Goal: Task Accomplishment & Management: Manage account settings

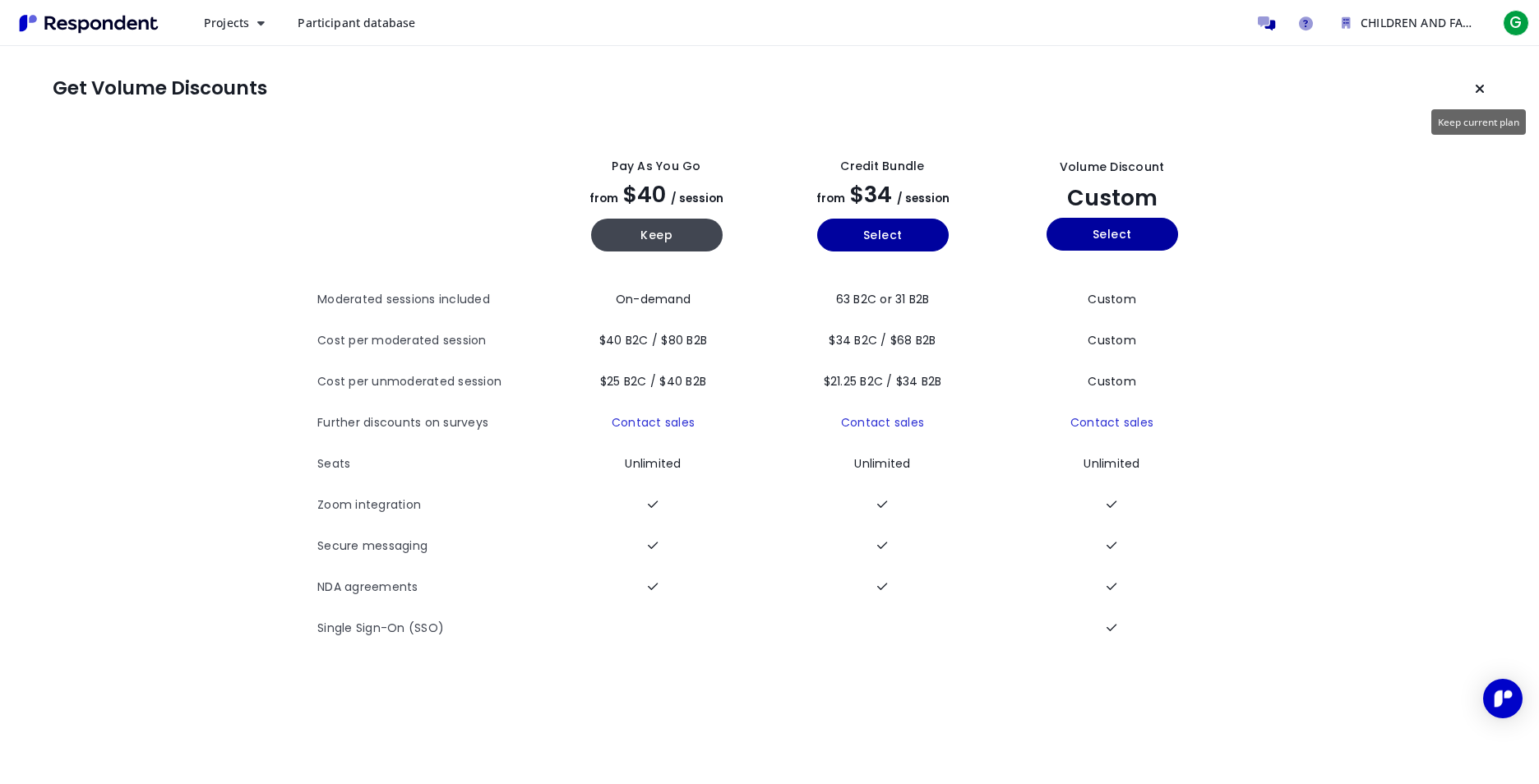
click at [1479, 93] on icon "Keep current plan" at bounding box center [1480, 88] width 10 height 14
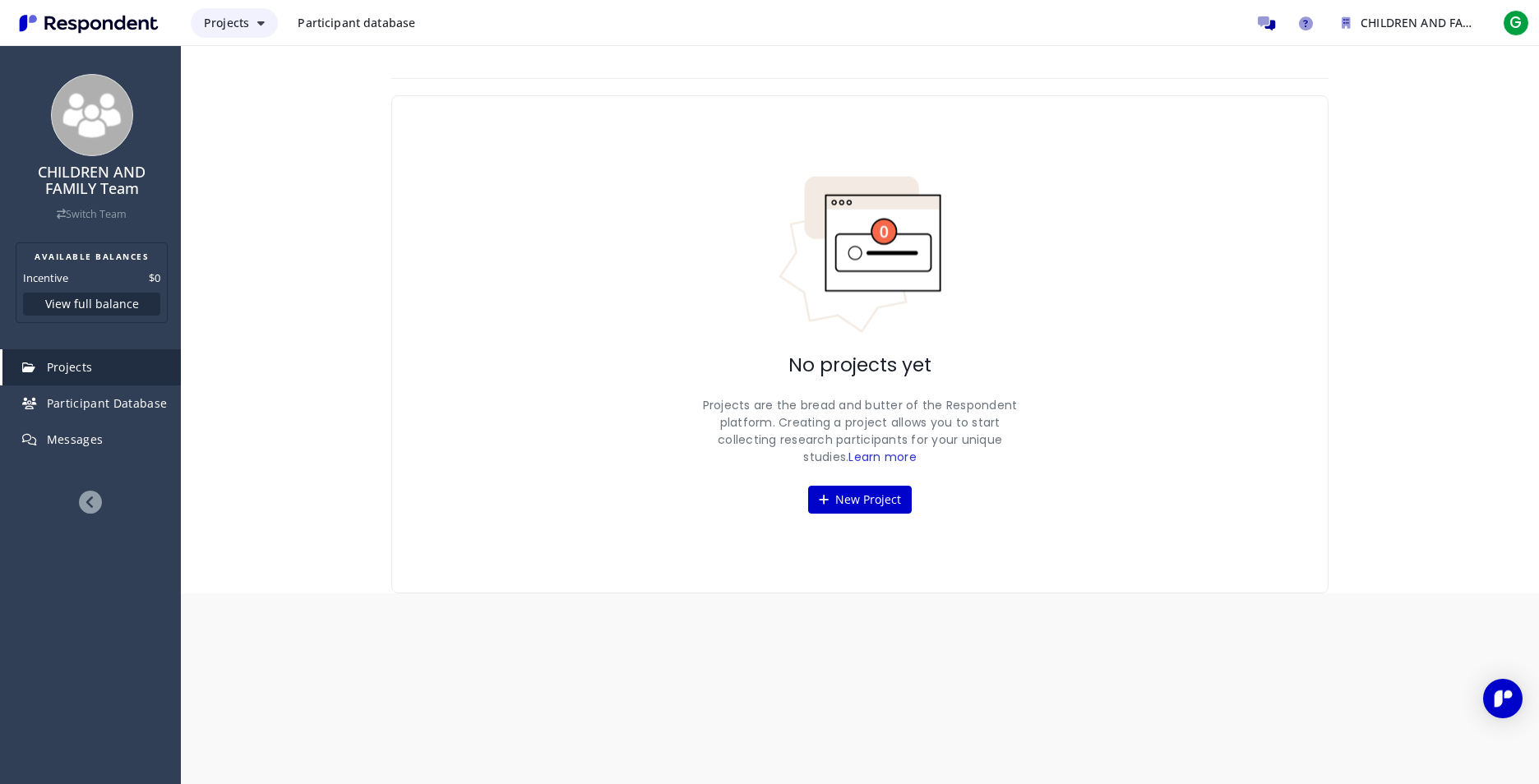
click at [266, 18] on button "Projects" at bounding box center [234, 23] width 87 height 30
click at [297, 109] on link "Projects dashboard" at bounding box center [296, 104] width 211 height 40
click at [91, 365] on span "Projects" at bounding box center [69, 366] width 46 height 15
click at [1342, 22] on icon "CHILDREN AND FAMILY Team" at bounding box center [1346, 23] width 9 height 12
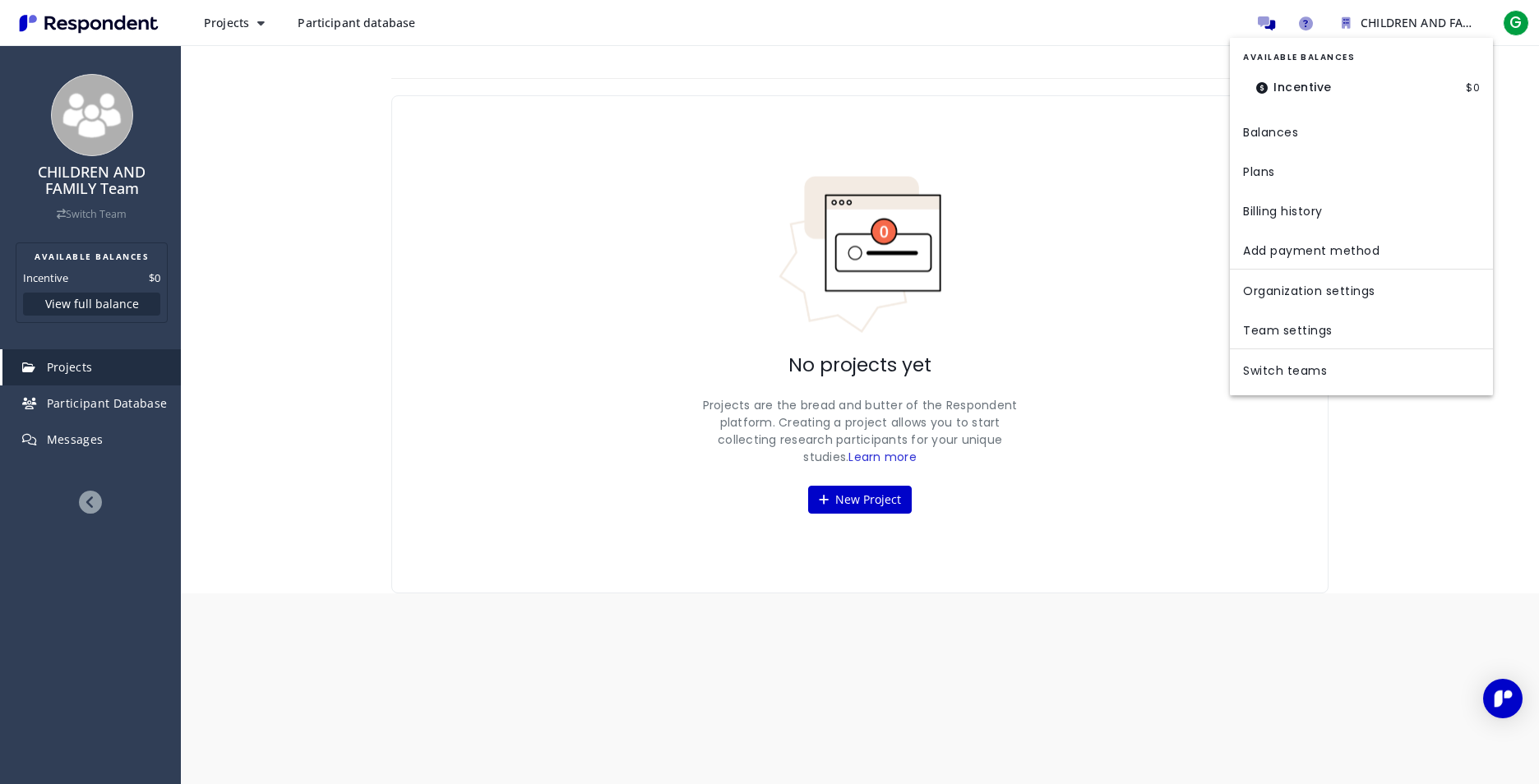
click at [1513, 23] on md-backdrop at bounding box center [769, 392] width 1539 height 784
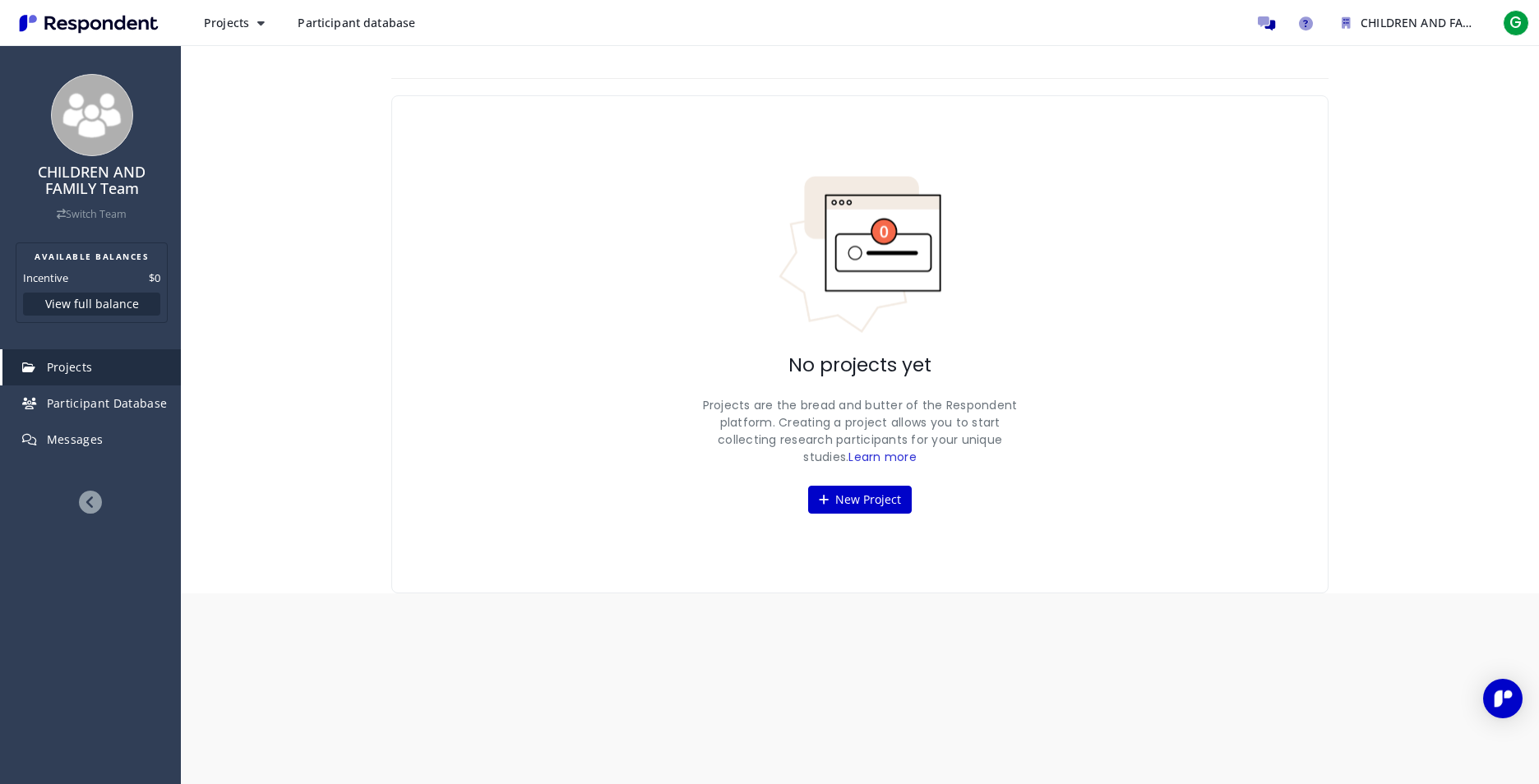
click at [1513, 23] on span "G" at bounding box center [1516, 23] width 26 height 26
click at [1391, 109] on link "Account settings" at bounding box center [1427, 107] width 211 height 40
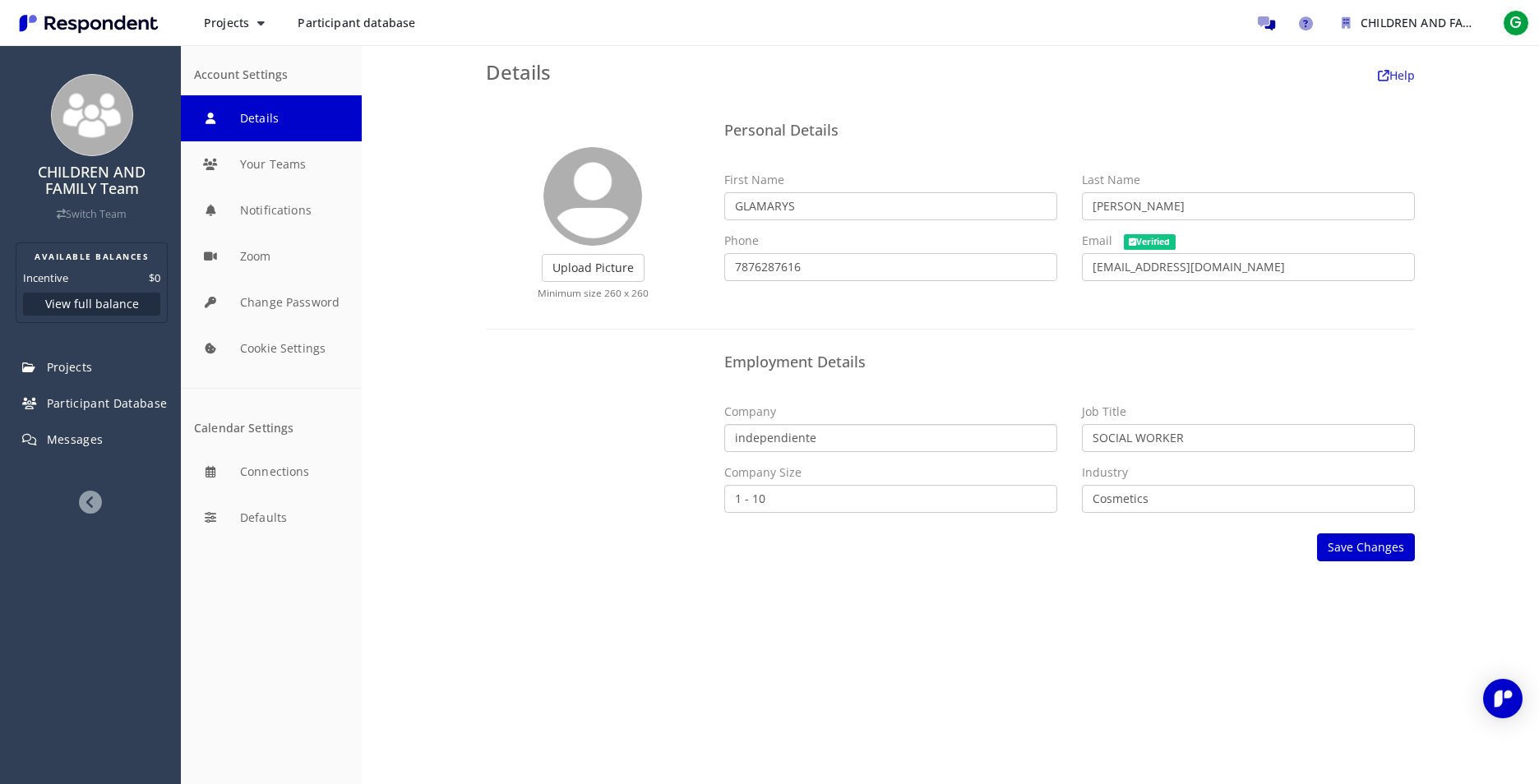
drag, startPoint x: 846, startPoint y: 435, endPoint x: 697, endPoint y: 434, distance: 149.0
click at [697, 434] on div "Employment Details Company independiente Job Title SOCIAL WORKER Company Size S…" at bounding box center [950, 435] width 954 height 179
type input "CHILDREN AND FAMILY"
drag, startPoint x: 1172, startPoint y: 492, endPoint x: 1122, endPoint y: 491, distance: 50.0
click at [1122, 491] on select "Airlines/Aviation Alternative Dispute Resolution Alternative Medicine Animation…" at bounding box center [1249, 499] width 333 height 28
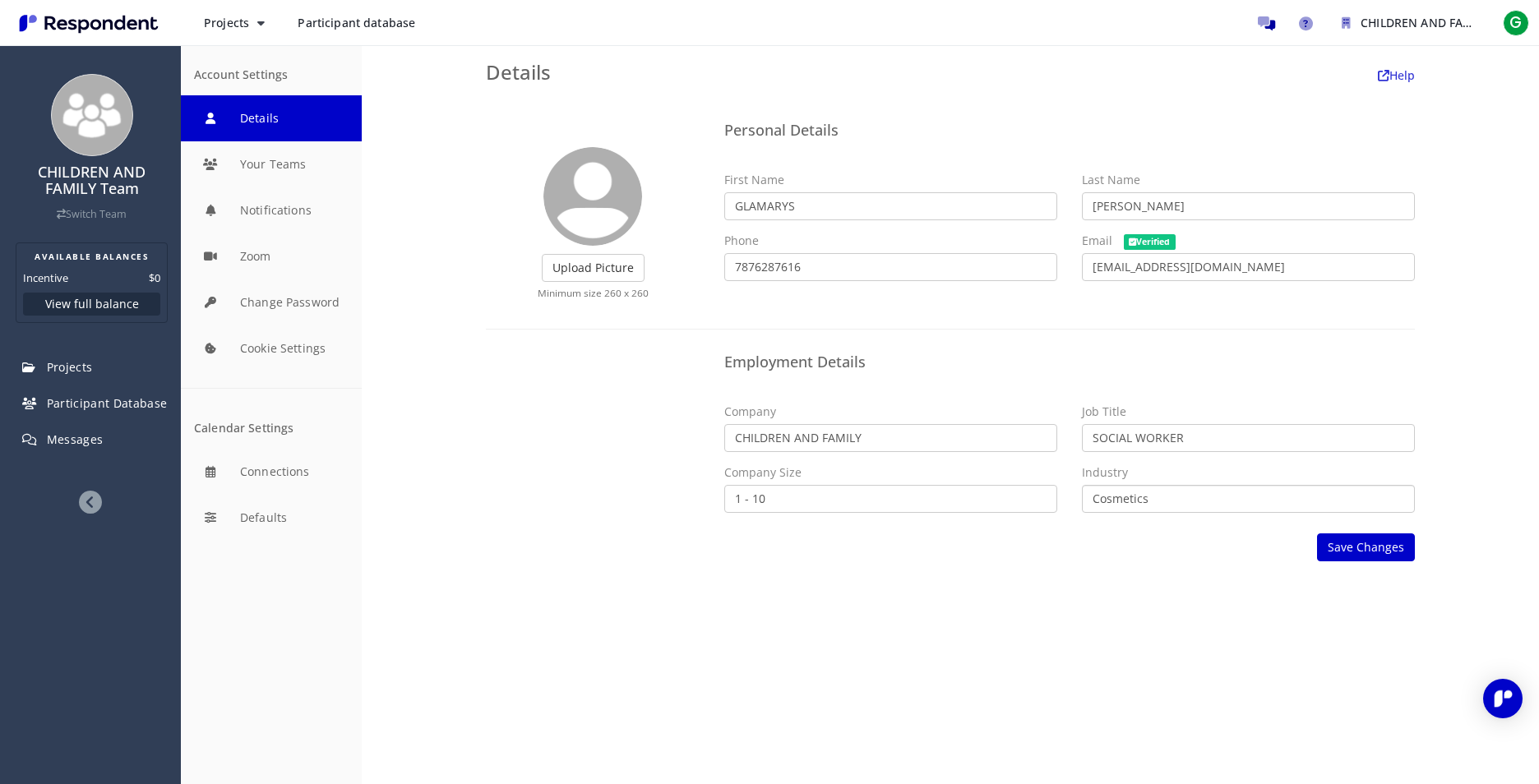
select select "string:Government Administration"
click at [1082, 485] on select "Airlines/Aviation Alternative Dispute Resolution Alternative Medicine Animation…" at bounding box center [1249, 499] width 333 height 28
click at [1373, 553] on button "Save Changes" at bounding box center [1366, 547] width 98 height 28
click at [279, 114] on button "Details" at bounding box center [271, 118] width 181 height 46
click at [265, 122] on button "Details" at bounding box center [271, 118] width 181 height 46
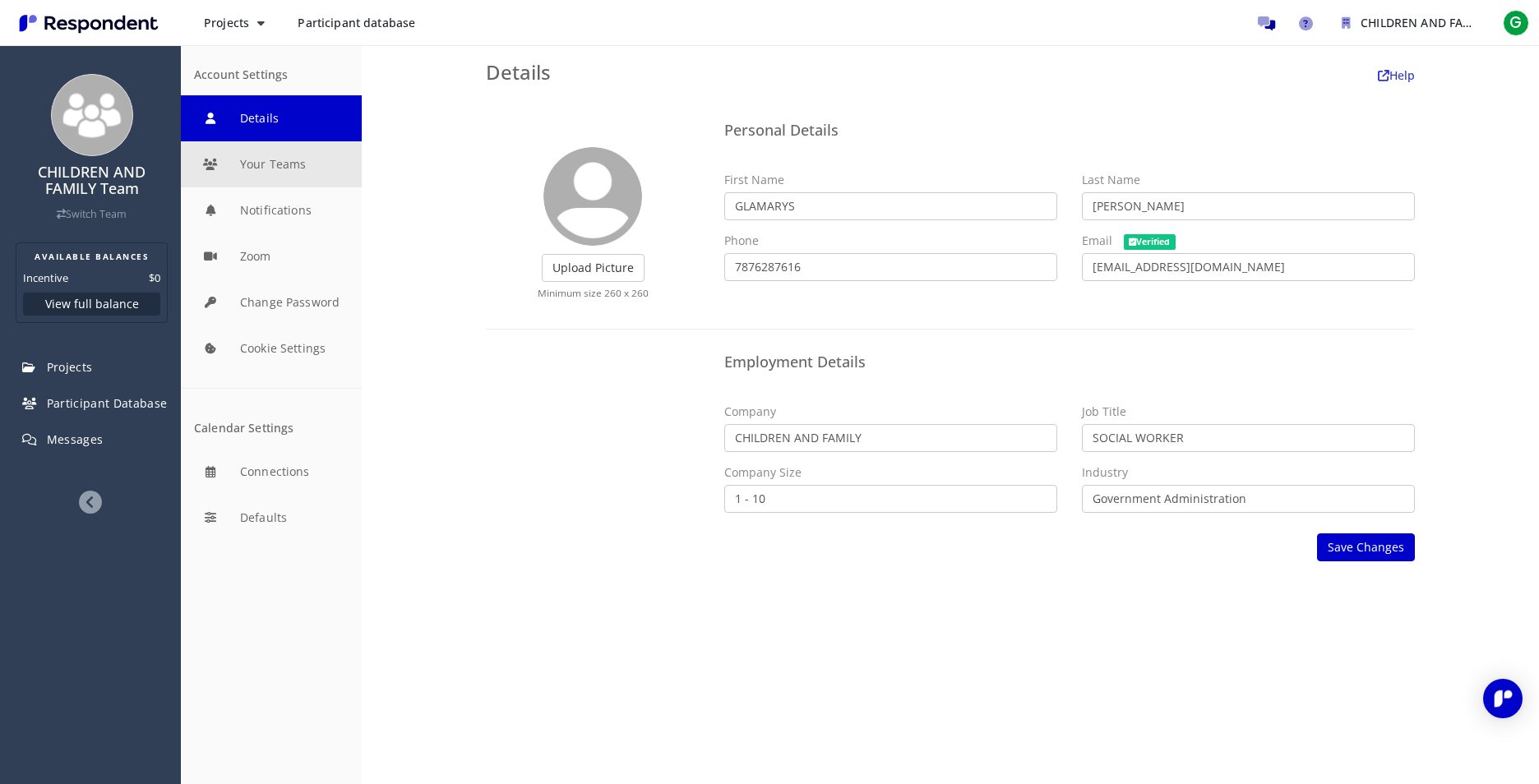
click at [269, 167] on button "Your Teams" at bounding box center [271, 164] width 181 height 46
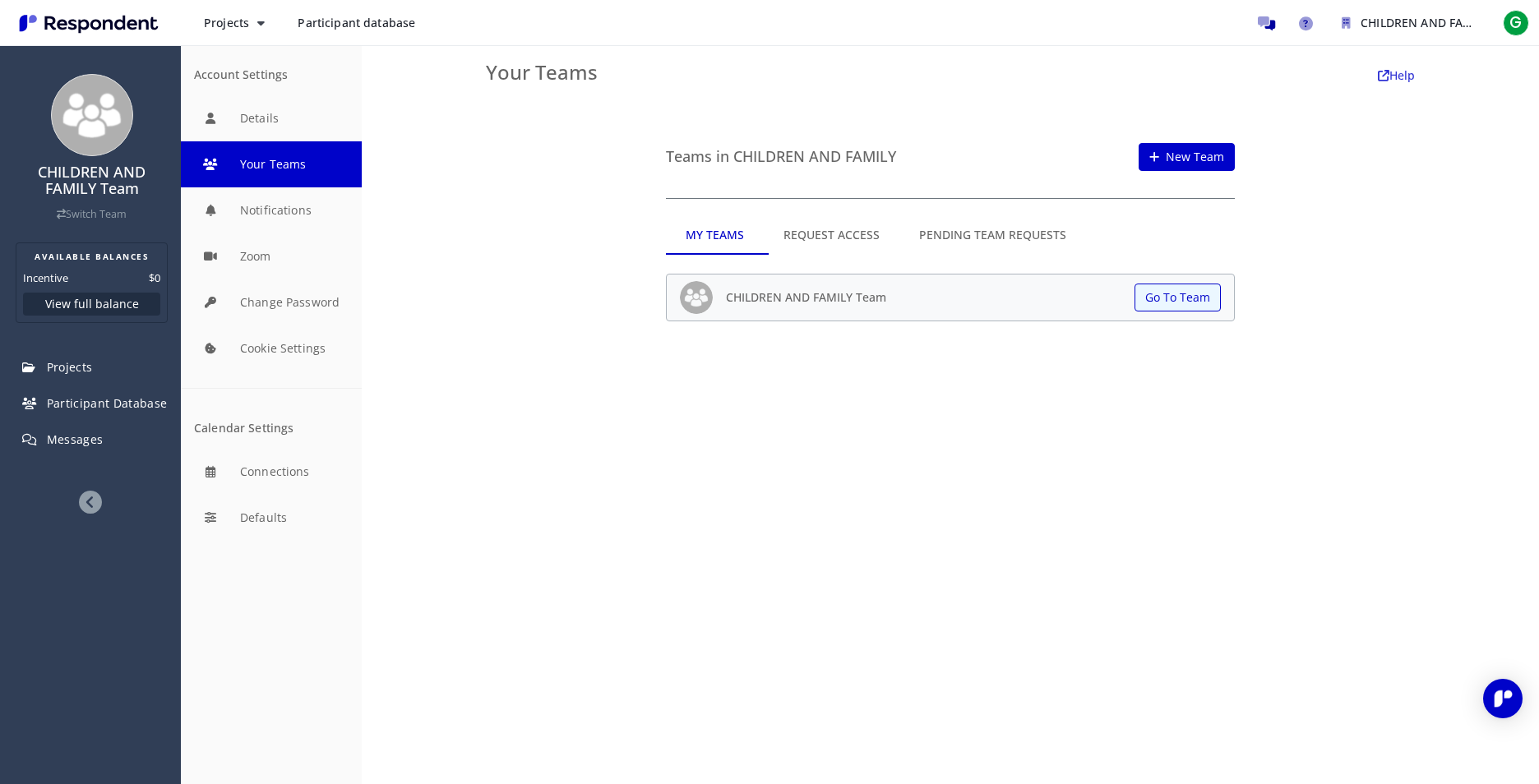
click at [818, 240] on md-tab-item "Request Access" at bounding box center [831, 235] width 136 height 40
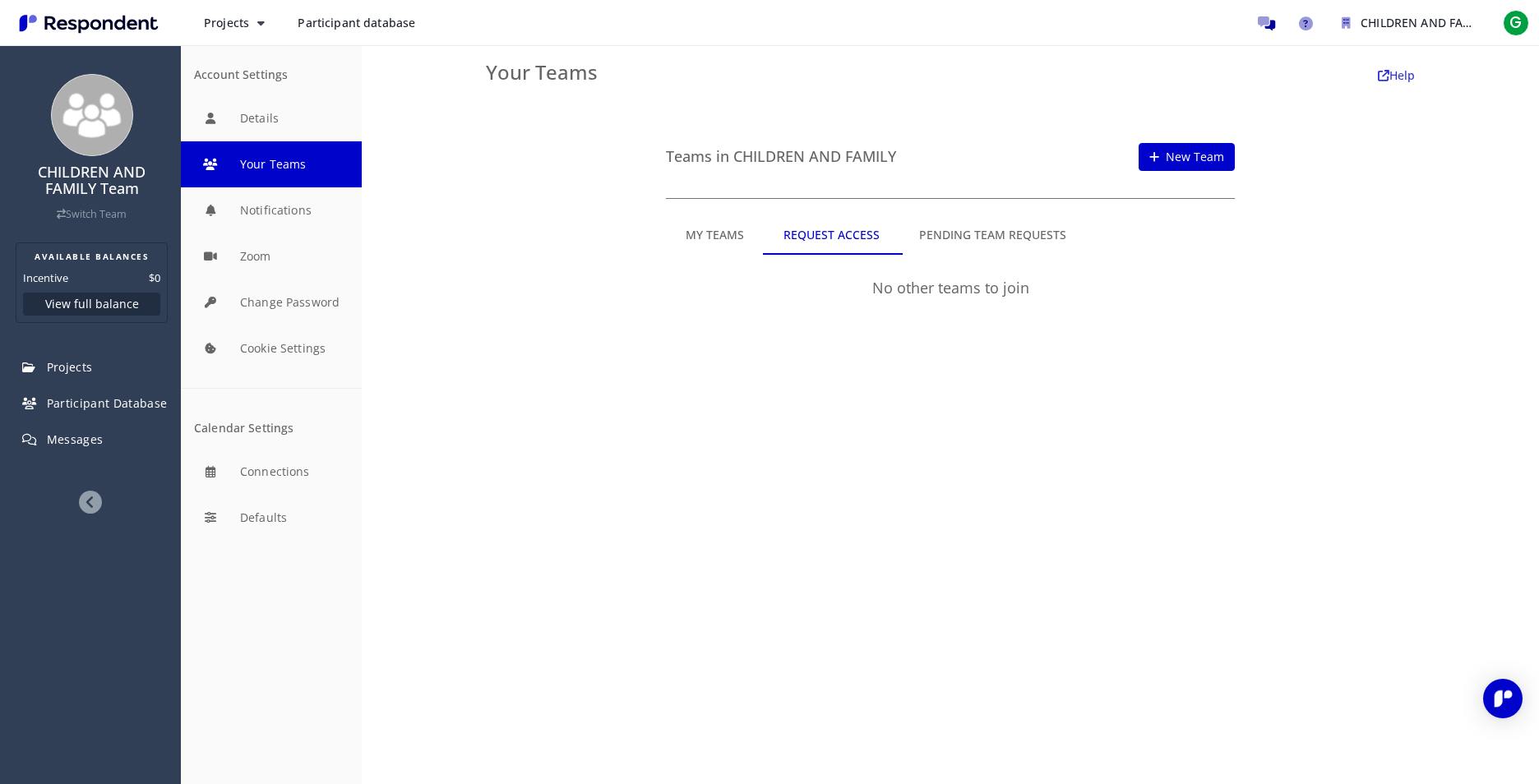
click at [941, 228] on md-tab-item "Pending Team Requests" at bounding box center [992, 235] width 186 height 40
click at [720, 238] on md-tab-item "My Teams" at bounding box center [715, 235] width 98 height 40
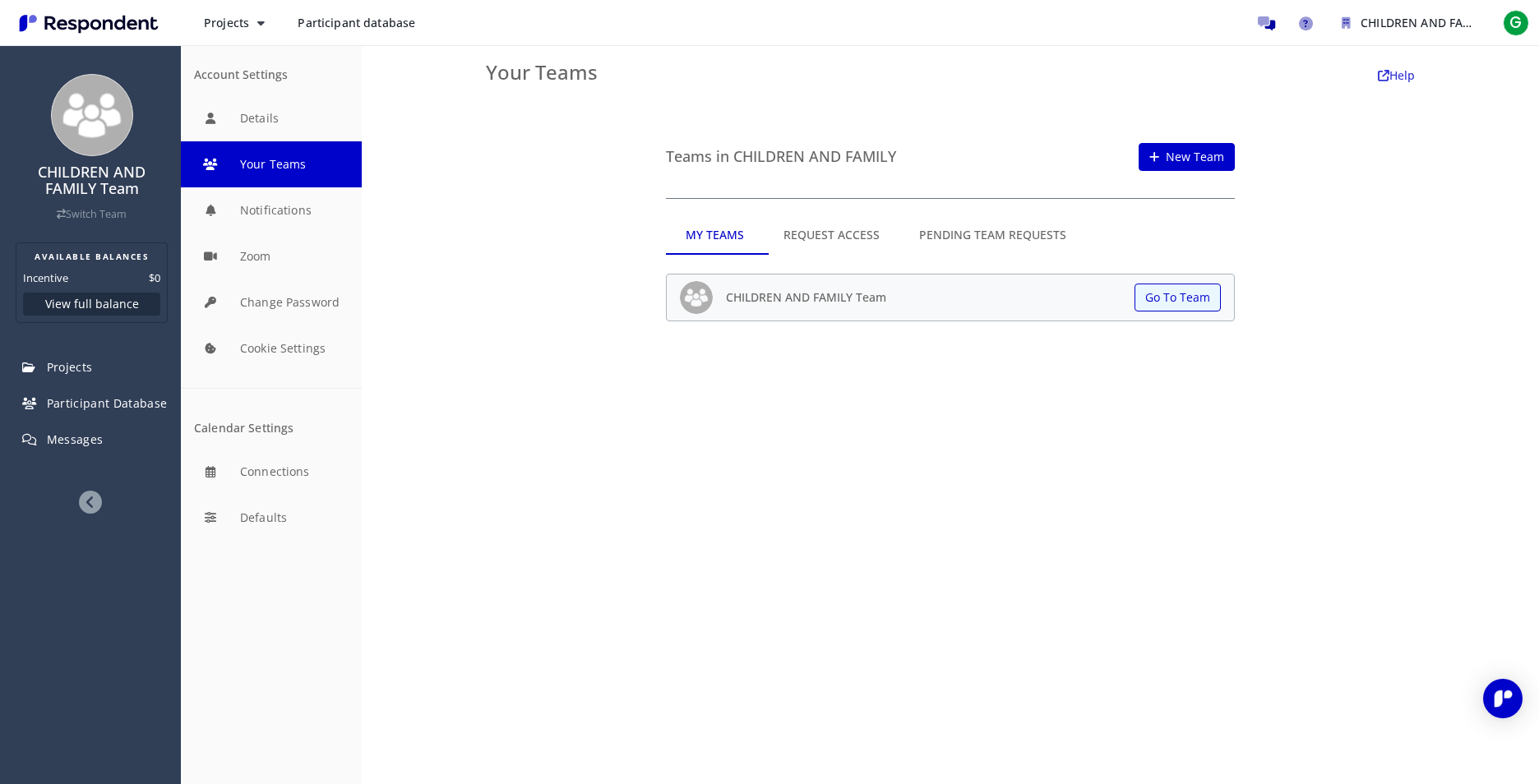
click at [347, 23] on span "Participant database" at bounding box center [357, 22] width 118 height 15
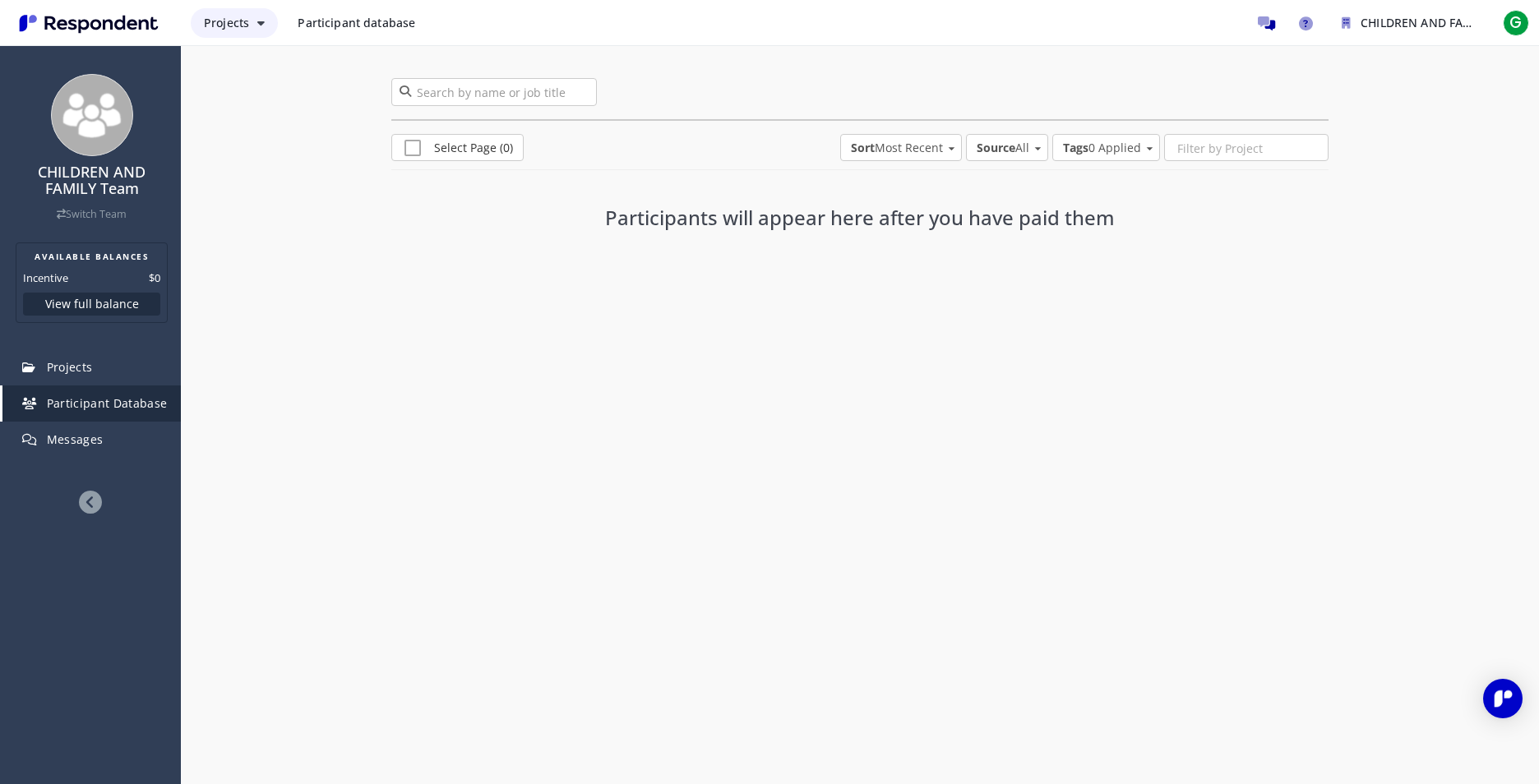
click at [256, 22] on button "Projects" at bounding box center [234, 23] width 87 height 30
click at [309, 166] on md-backdrop at bounding box center [769, 392] width 1539 height 784
click at [1511, 696] on img "Open Intercom Messenger" at bounding box center [1503, 698] width 22 height 22
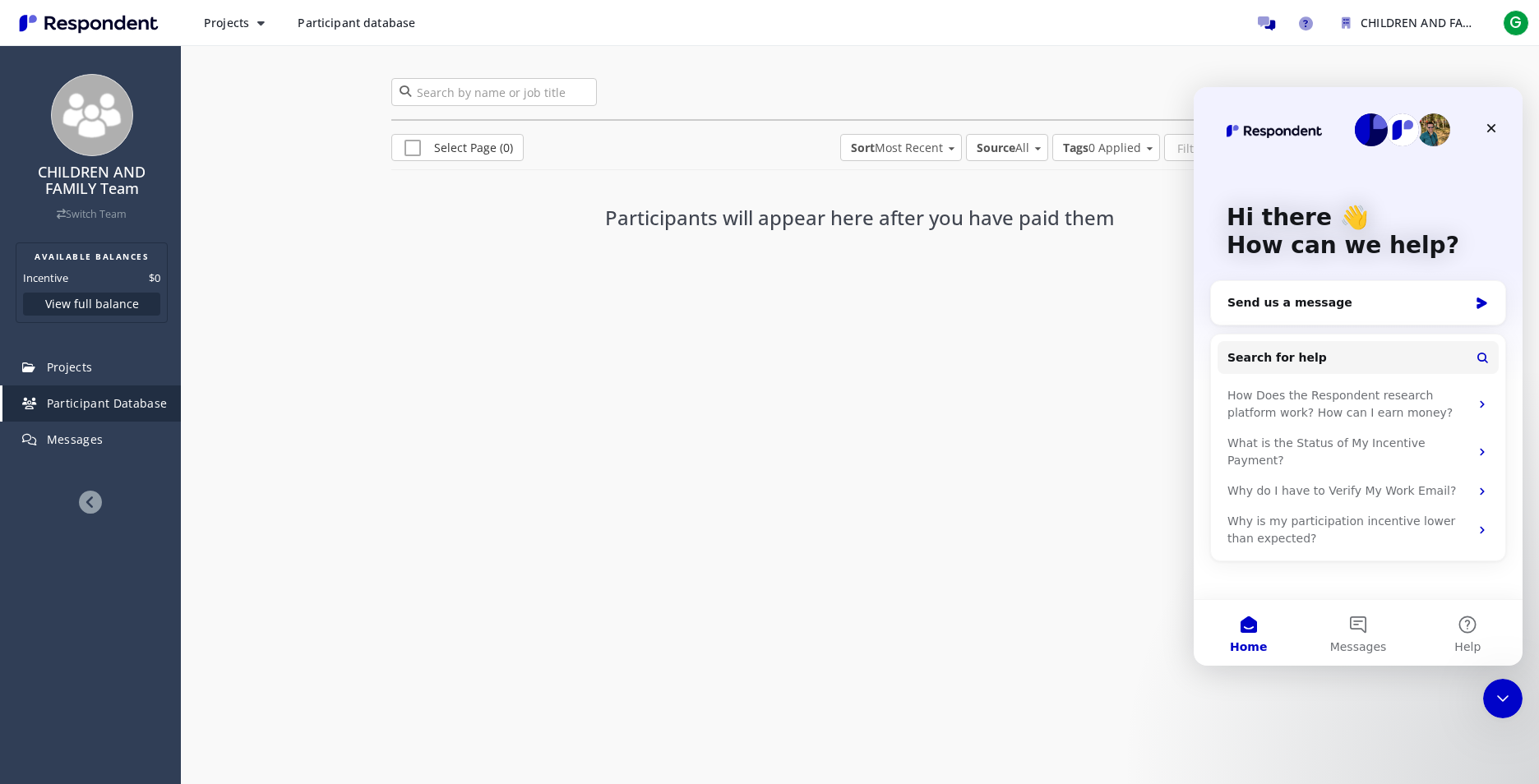
click at [1118, 590] on div "CHILDREN AND FAMILY Team Switch Team AVAILABLE BALANCES Incentive $0 View full …" at bounding box center [769, 392] width 1539 height 784
click at [1488, 126] on icon "Close" at bounding box center [1491, 128] width 14 height 14
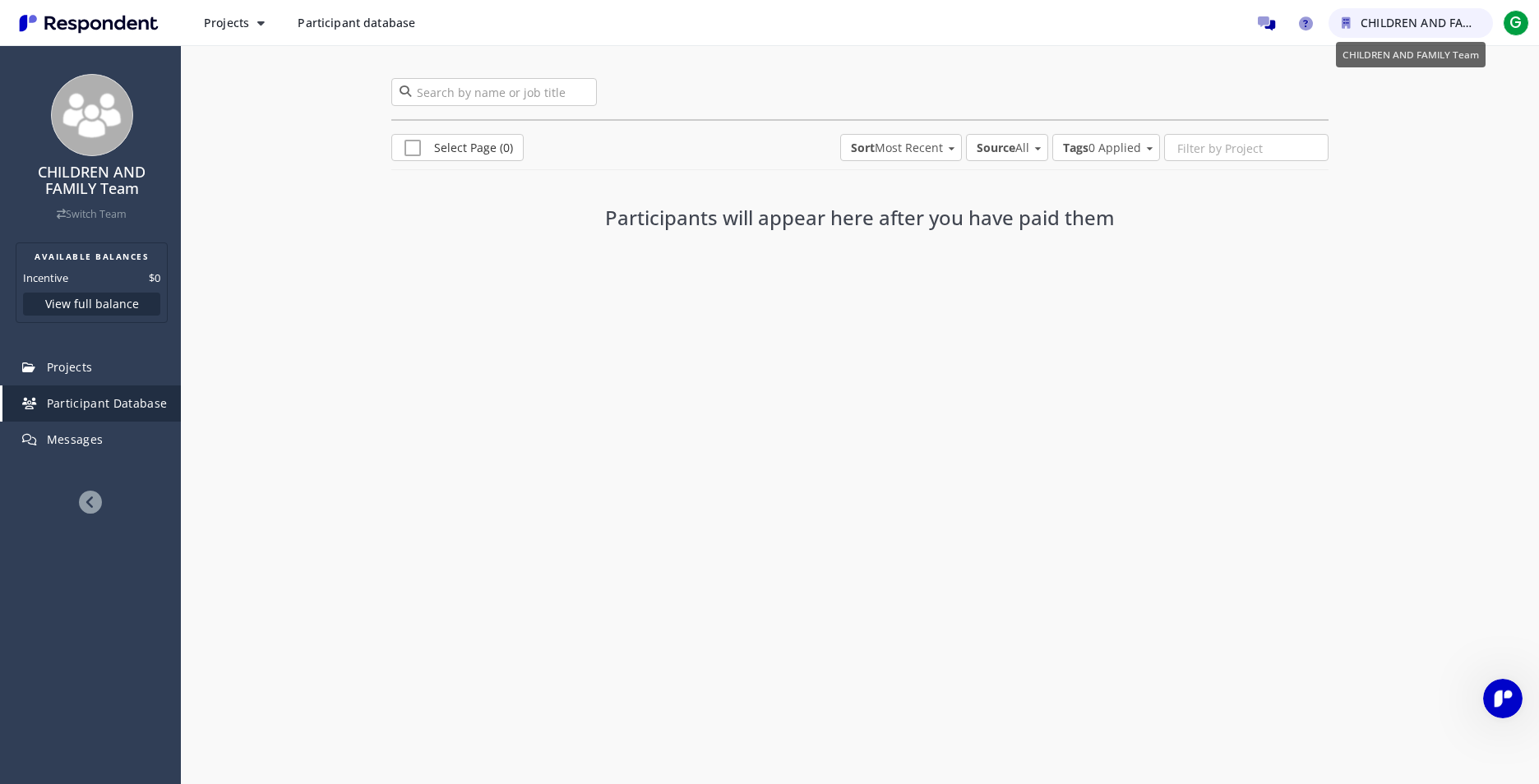
click at [1347, 28] on icon "CHILDREN AND FAMILY Team" at bounding box center [1346, 23] width 9 height 12
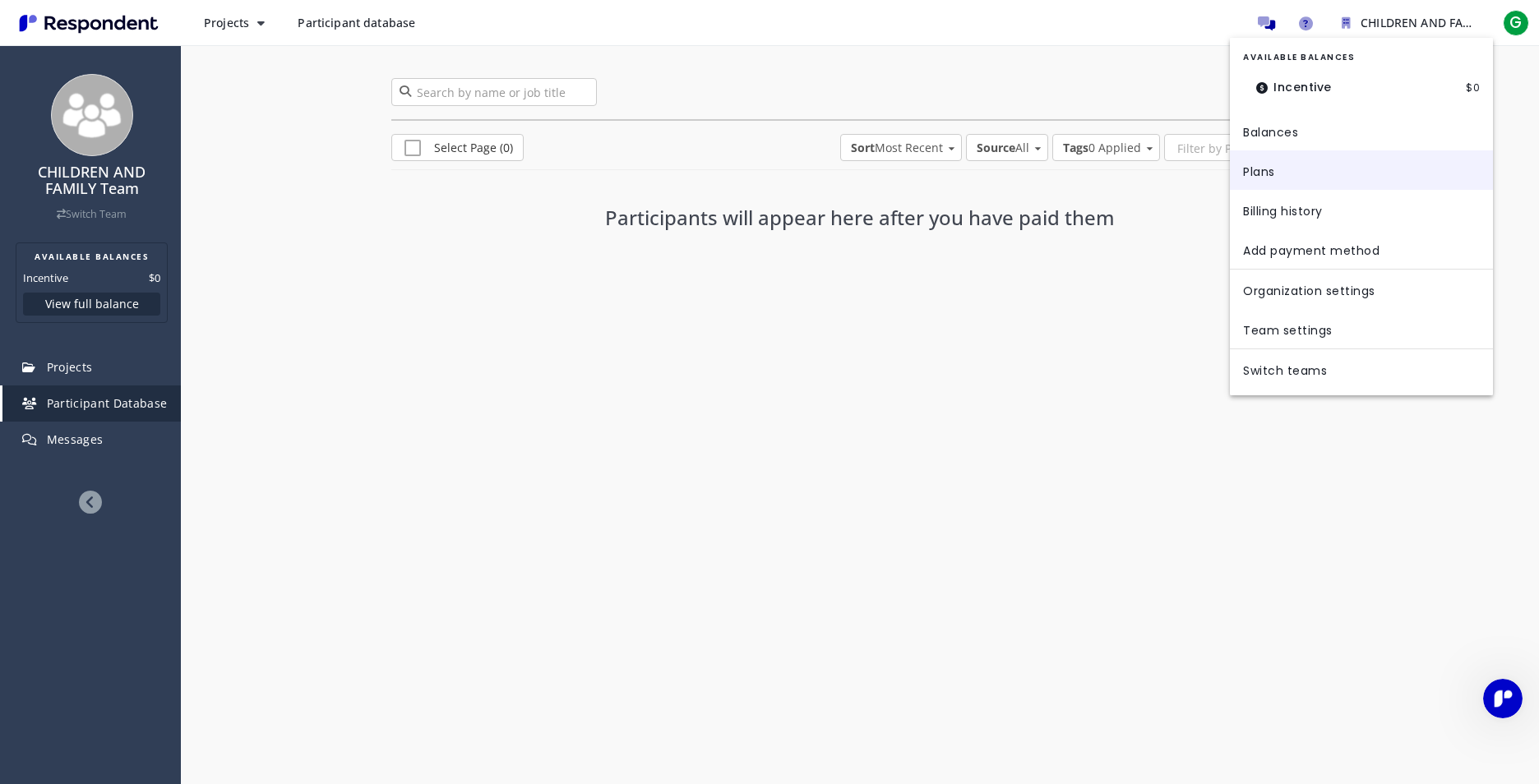
click at [1262, 175] on link "Plans" at bounding box center [1362, 170] width 263 height 40
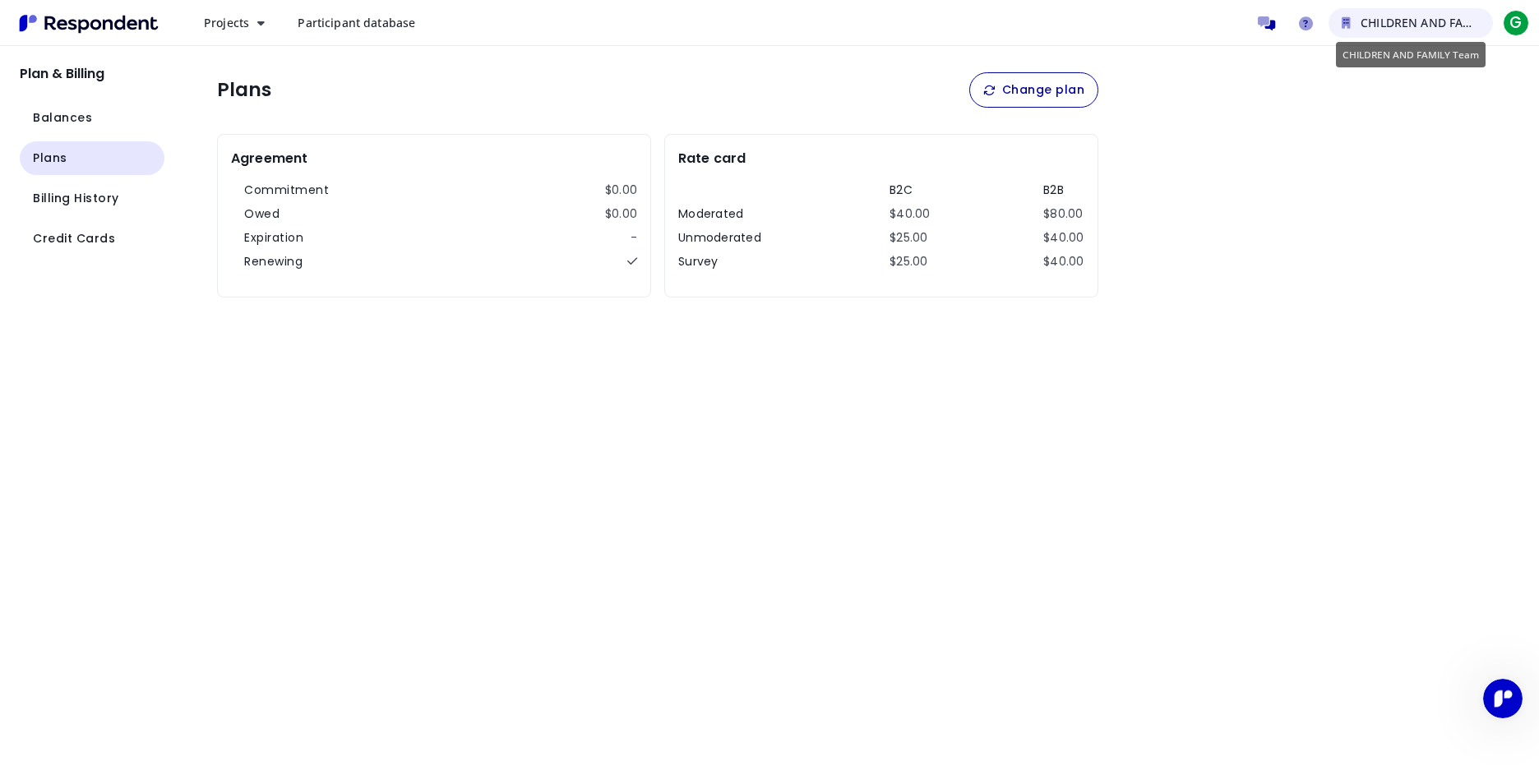
click at [1388, 23] on span "CHILDREN AND FAMILY Team" at bounding box center [1442, 22] width 163 height 15
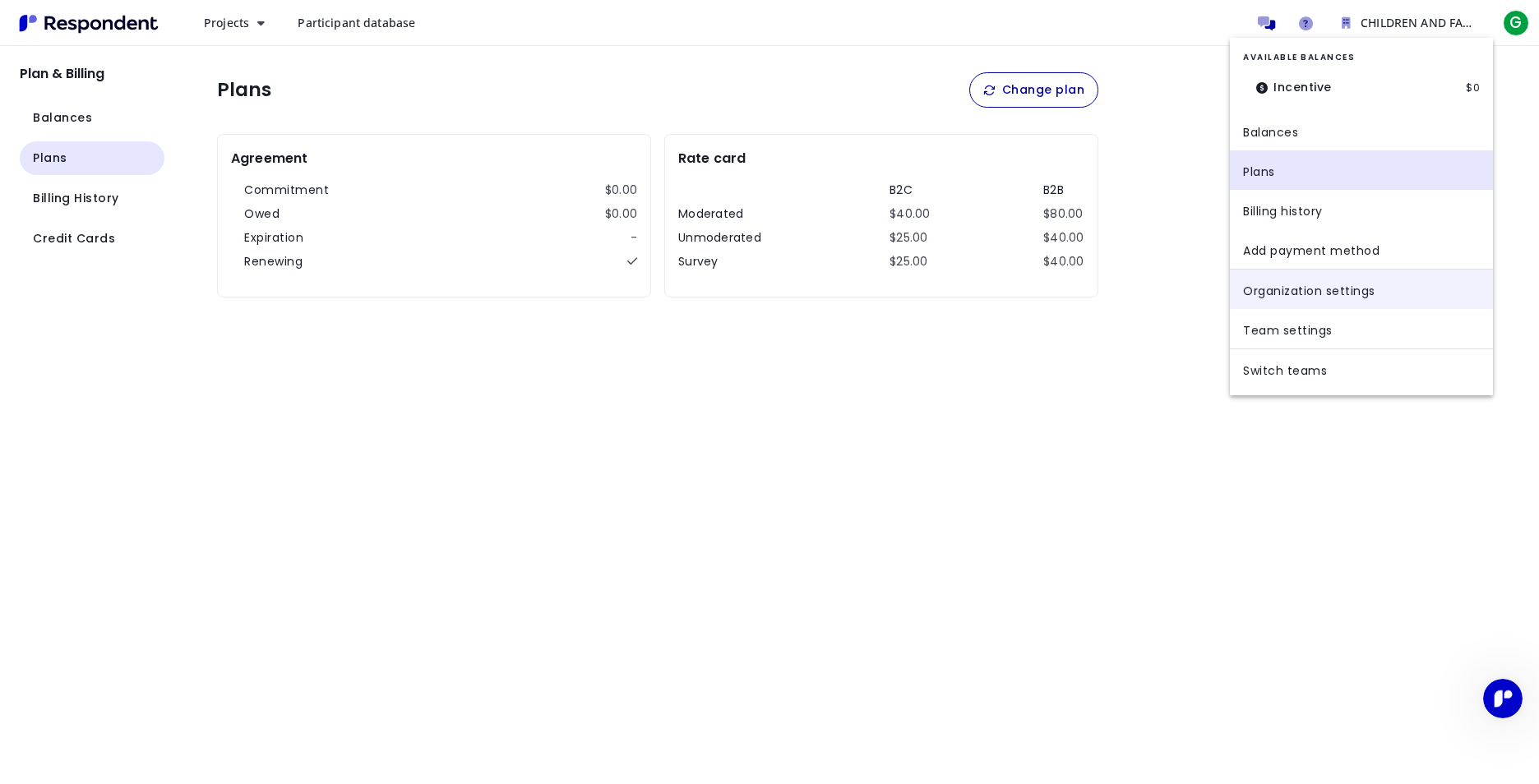
click at [1299, 288] on link "Organization settings" at bounding box center [1362, 289] width 263 height 40
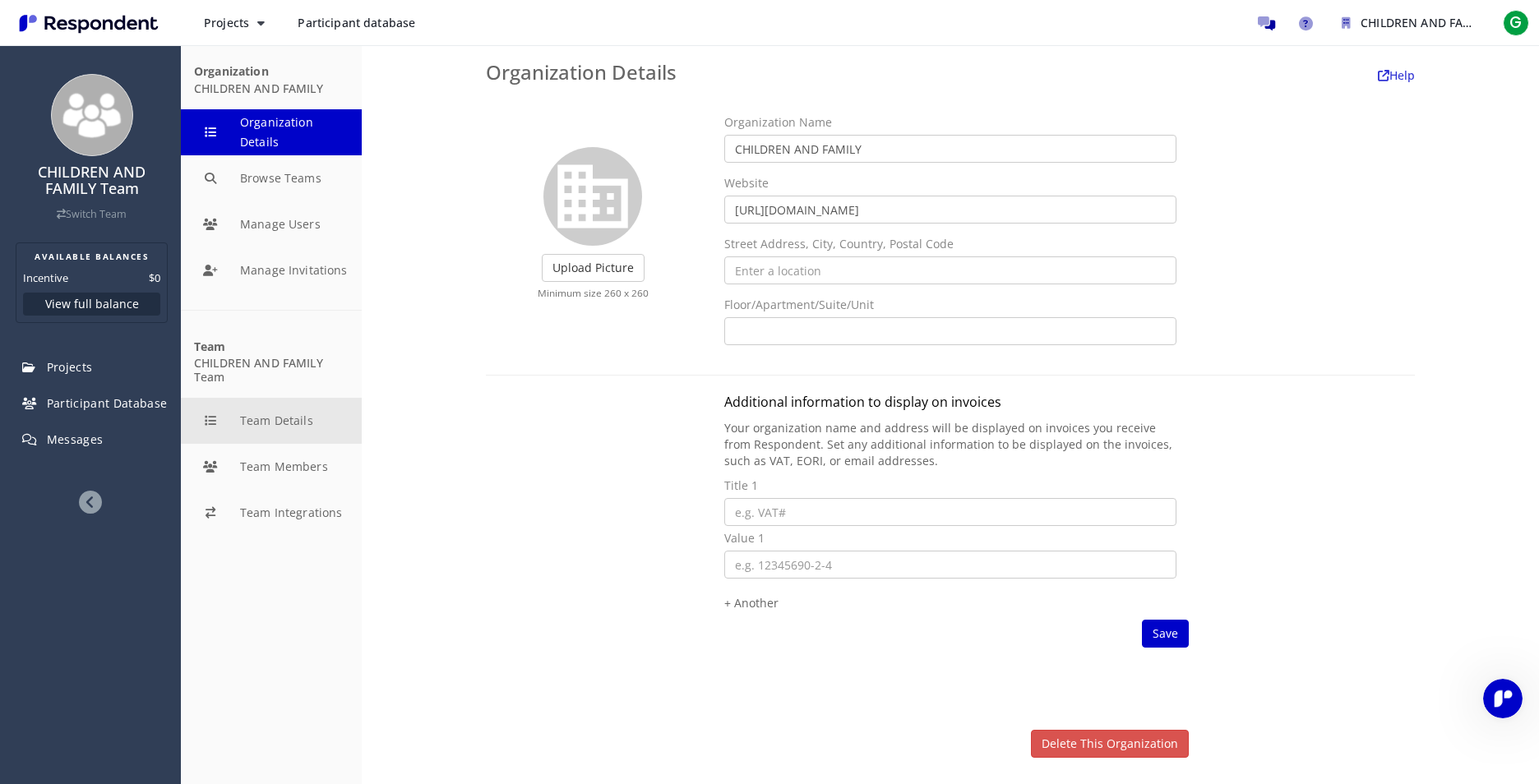
click at [267, 427] on button "Team Details" at bounding box center [271, 420] width 181 height 46
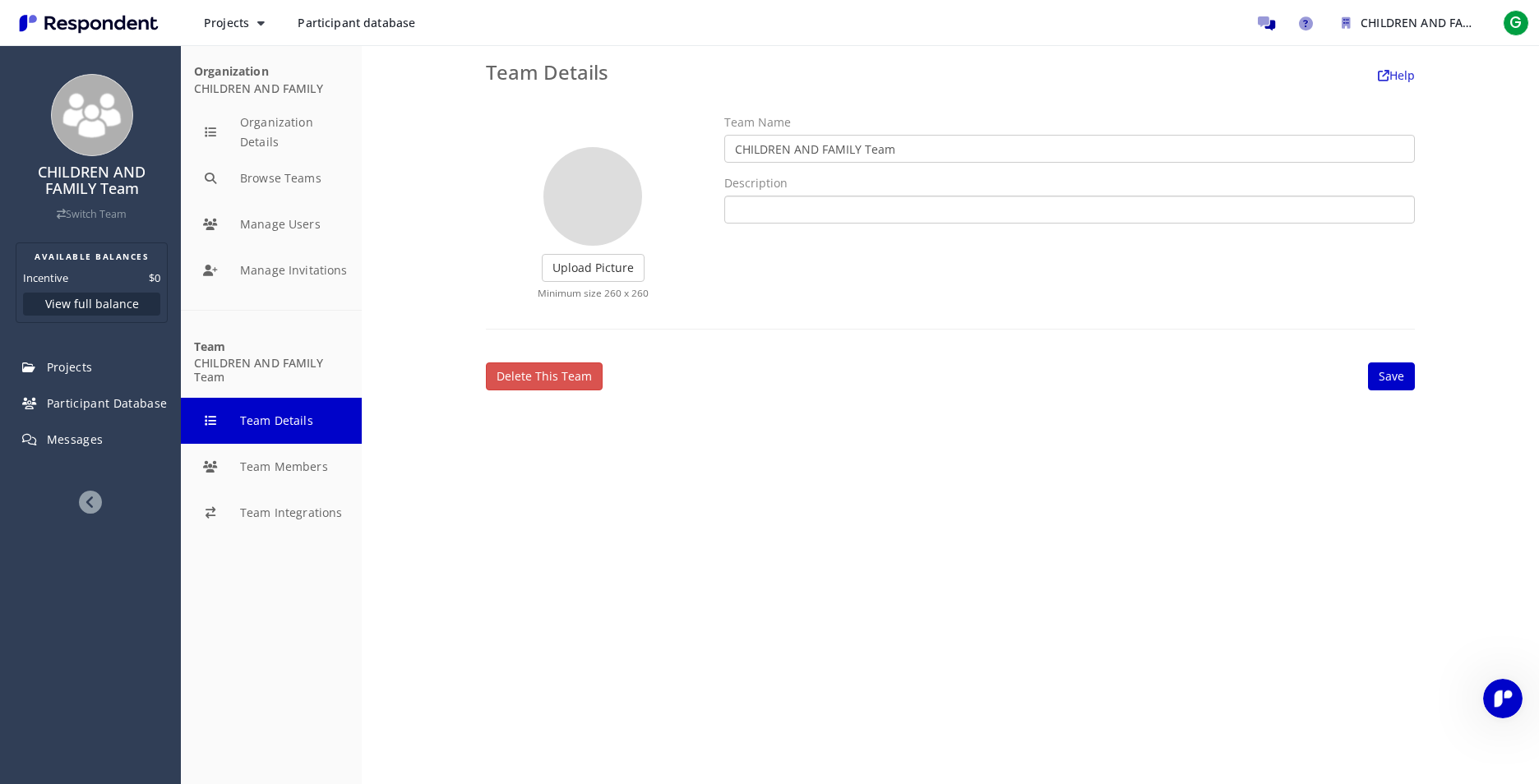
click at [807, 205] on input "text" at bounding box center [1069, 209] width 691 height 28
click at [326, 509] on button "Team Integrations" at bounding box center [271, 512] width 181 height 46
